Goal: Find specific page/section: Find specific page/section

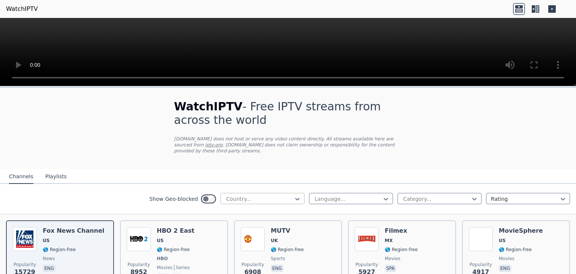
click at [249, 195] on div at bounding box center [259, 199] width 68 height 8
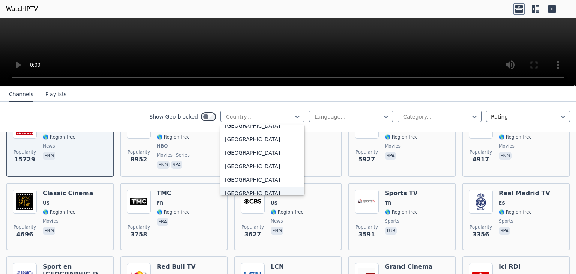
scroll to position [2550, 0]
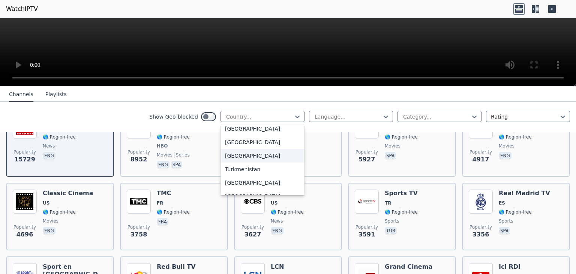
click at [232, 158] on div "[GEOGRAPHIC_DATA]" at bounding box center [263, 156] width 84 height 14
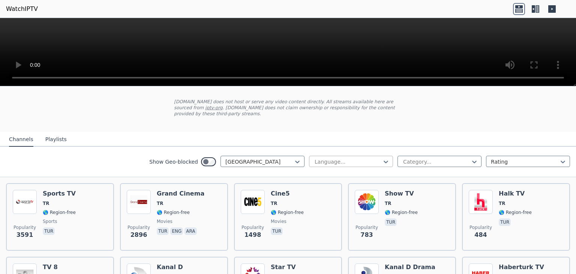
scroll to position [38, 0]
click at [363, 158] on div at bounding box center [348, 162] width 68 height 8
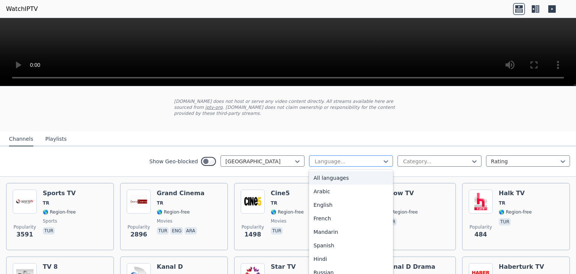
click at [363, 158] on div at bounding box center [348, 162] width 68 height 8
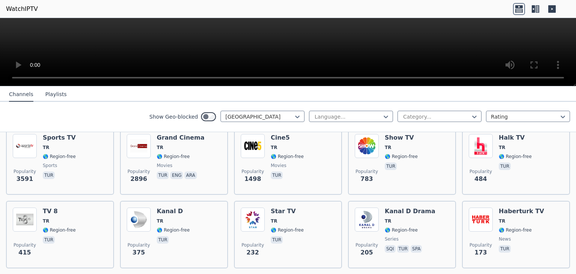
scroll to position [56, 0]
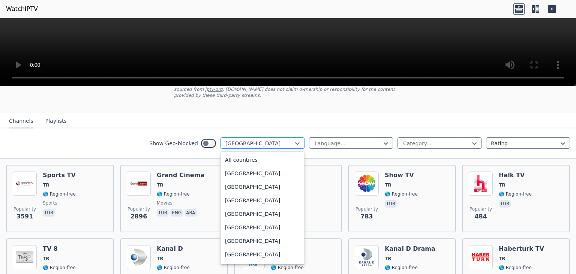
click at [296, 138] on div "[GEOGRAPHIC_DATA]" at bounding box center [263, 142] width 84 height 11
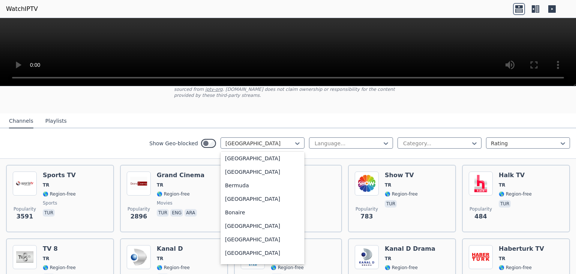
scroll to position [0, 0]
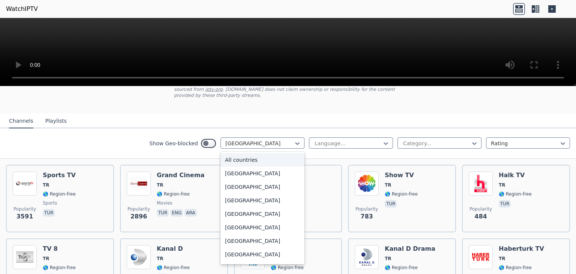
click at [276, 153] on div "All countries" at bounding box center [263, 160] width 84 height 14
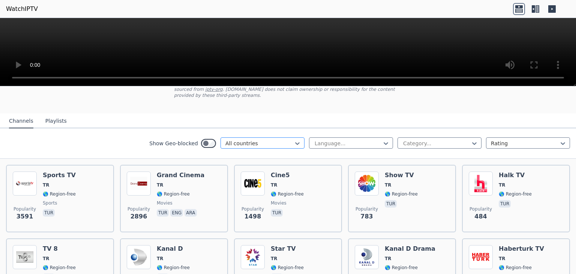
click at [274, 140] on div at bounding box center [259, 144] width 68 height 8
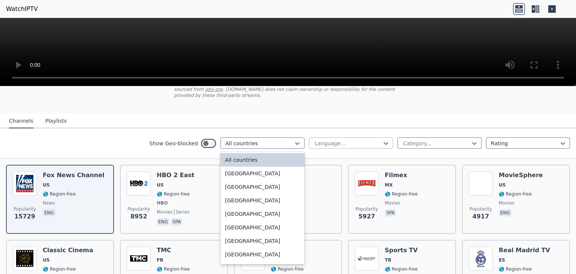
click at [330, 140] on div at bounding box center [348, 144] width 68 height 8
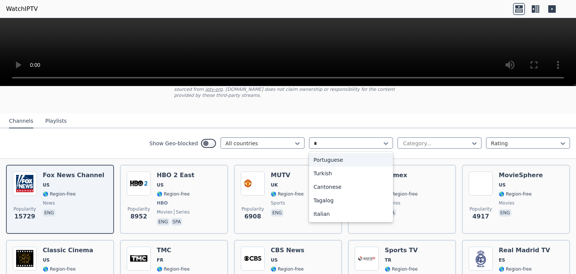
type input "**"
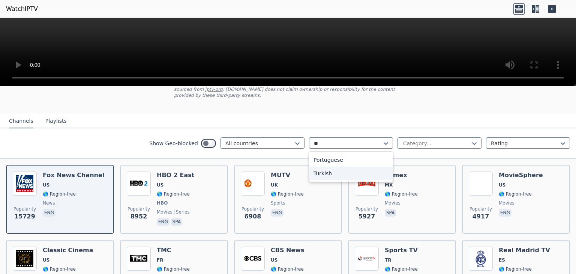
click at [330, 167] on div "Turkish" at bounding box center [351, 174] width 84 height 14
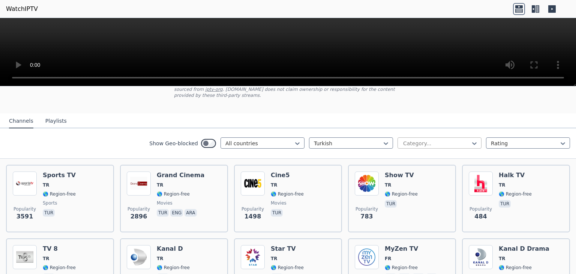
click at [437, 140] on div at bounding box center [436, 144] width 68 height 8
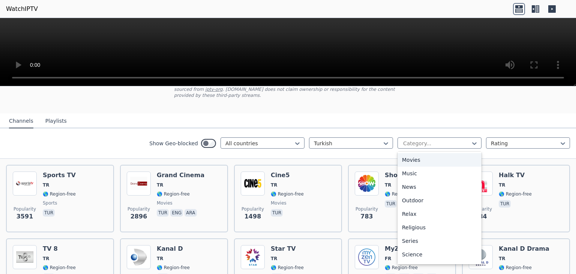
scroll to position [225, 0]
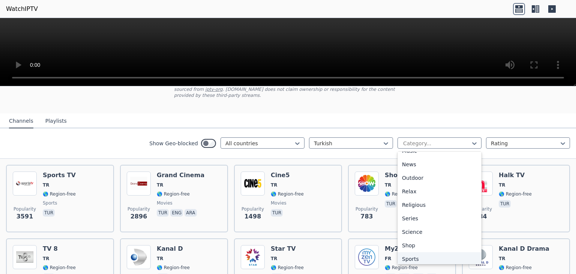
click at [413, 252] on div "Sports" at bounding box center [440, 259] width 84 height 14
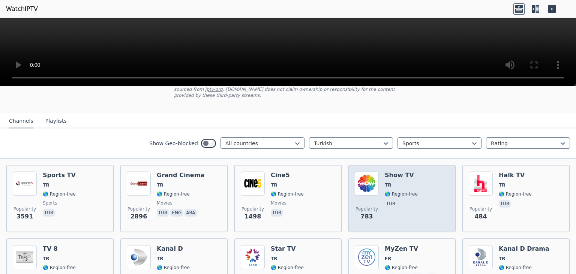
scroll to position [38, 0]
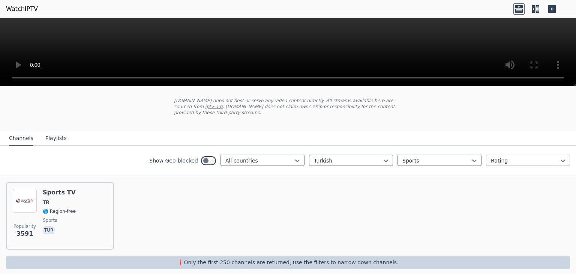
click at [514, 155] on div "Rating" at bounding box center [528, 160] width 84 height 11
